Goal: Information Seeking & Learning: Learn about a topic

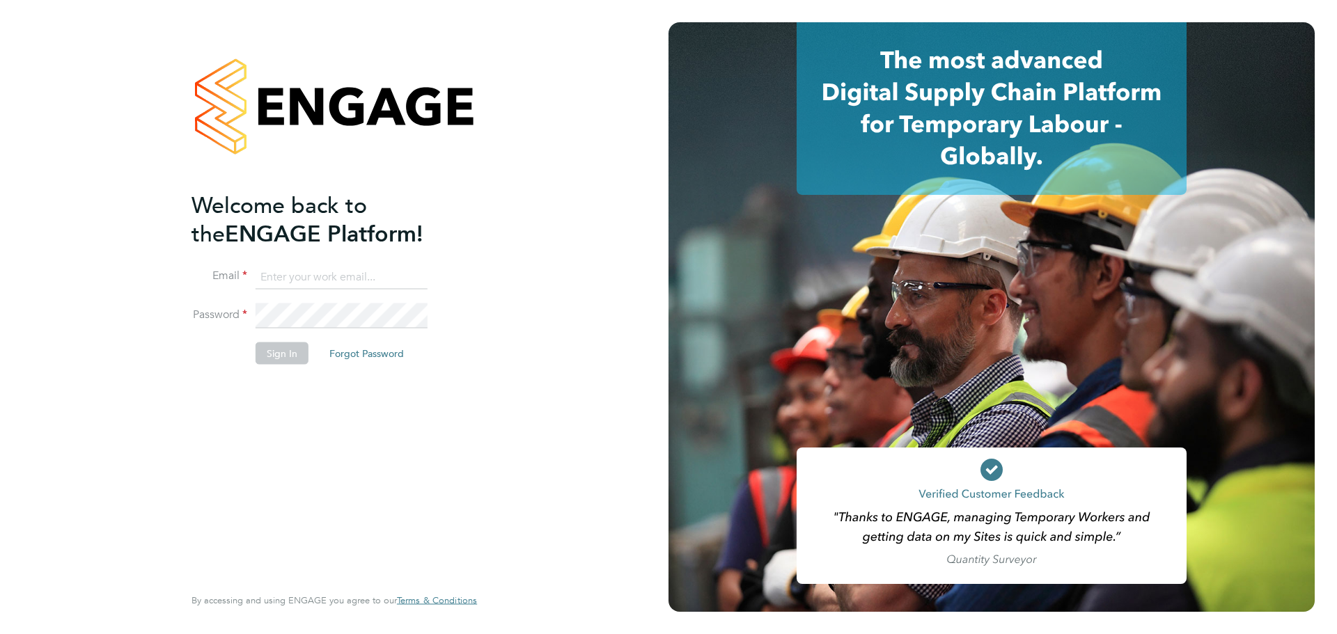
click at [323, 275] on input at bounding box center [342, 277] width 172 height 25
type input "[EMAIL_ADDRESS][DOMAIN_NAME]"
click at [291, 346] on button "Sign In" at bounding box center [282, 354] width 53 height 22
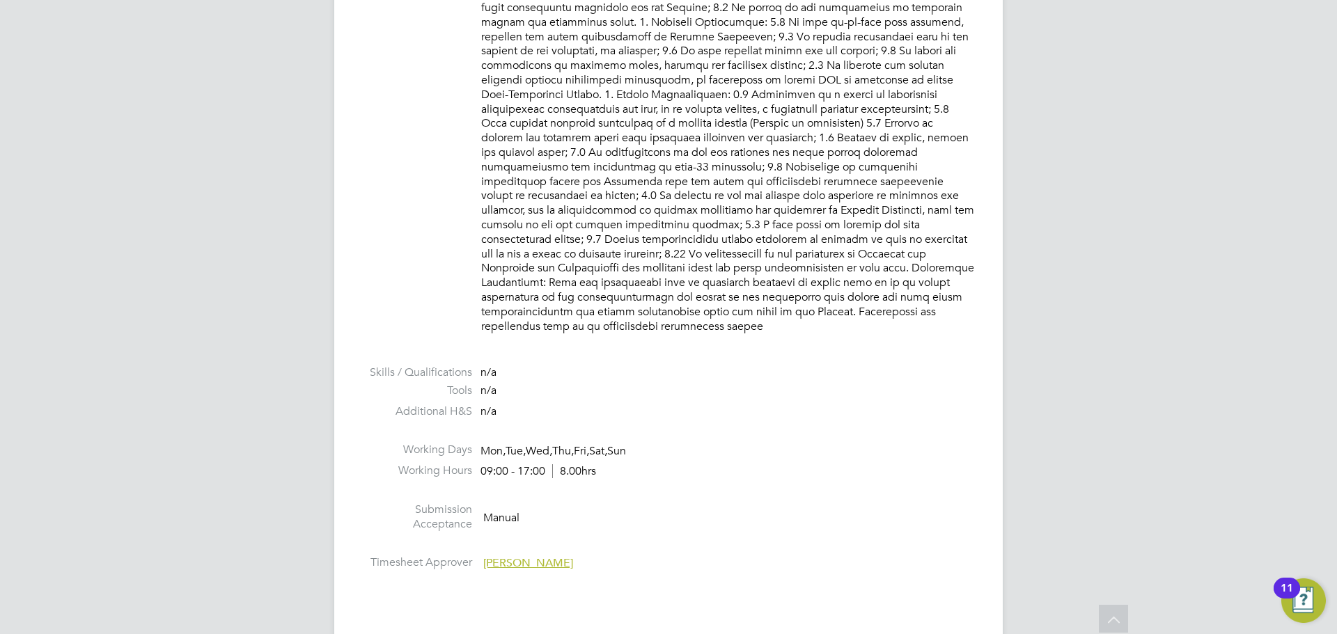
scroll to position [1251, 0]
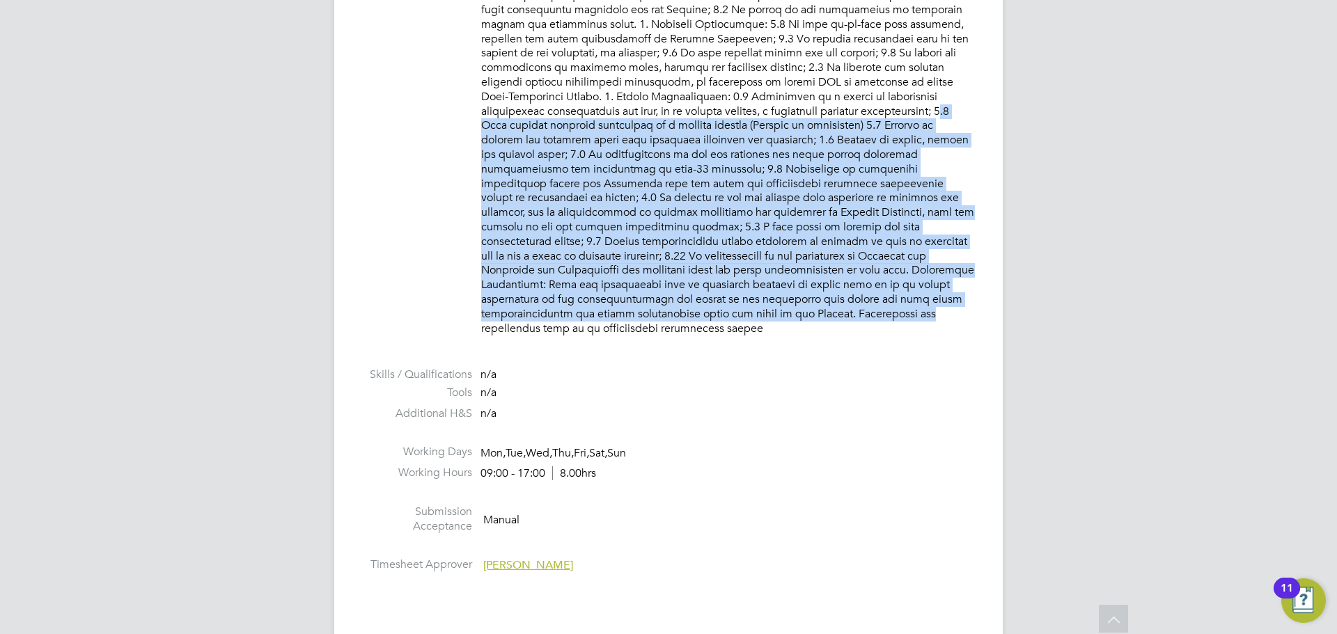
drag, startPoint x: 712, startPoint y: 110, endPoint x: 952, endPoint y: 306, distance: 309.8
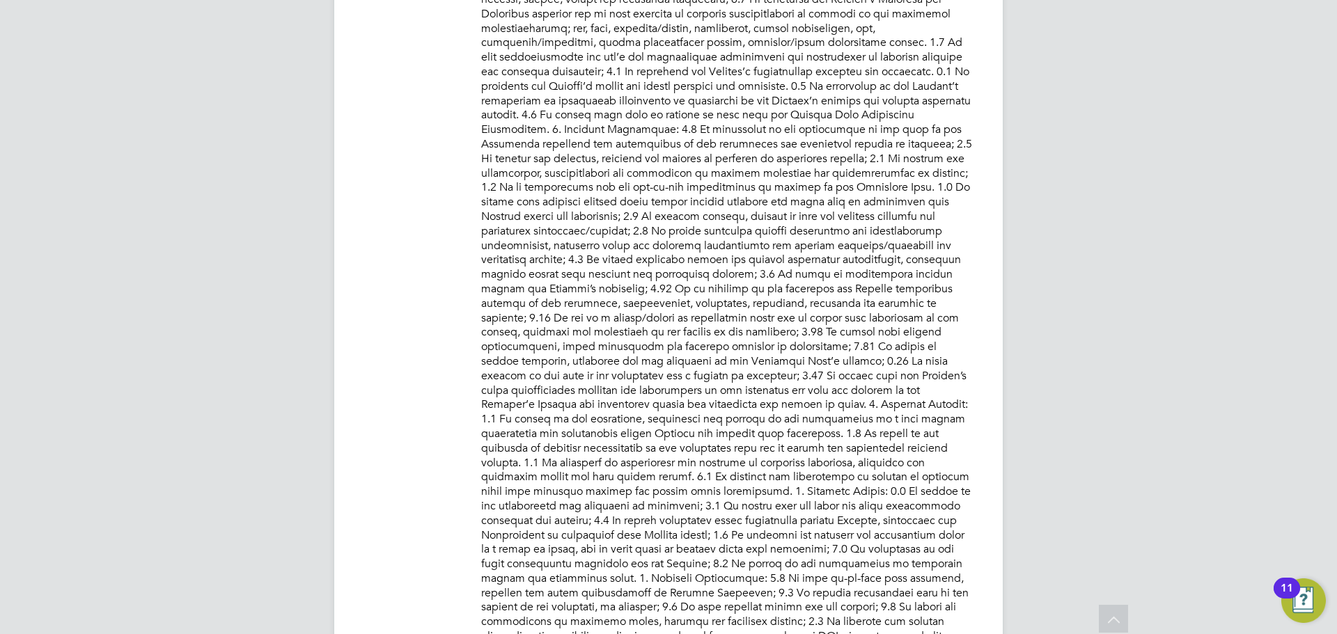
scroll to position [696, 0]
